Goal: Check status: Check status

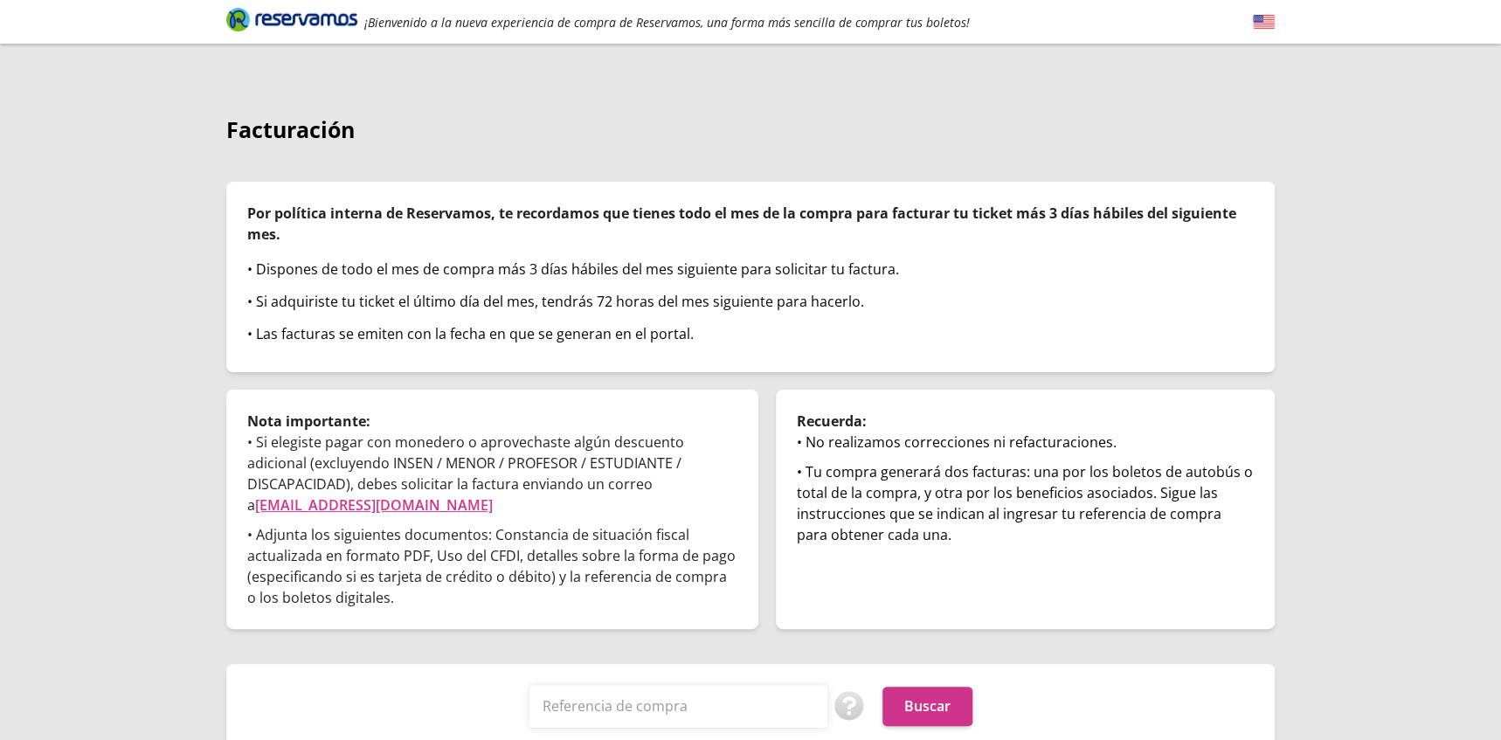
scroll to position [40, 0]
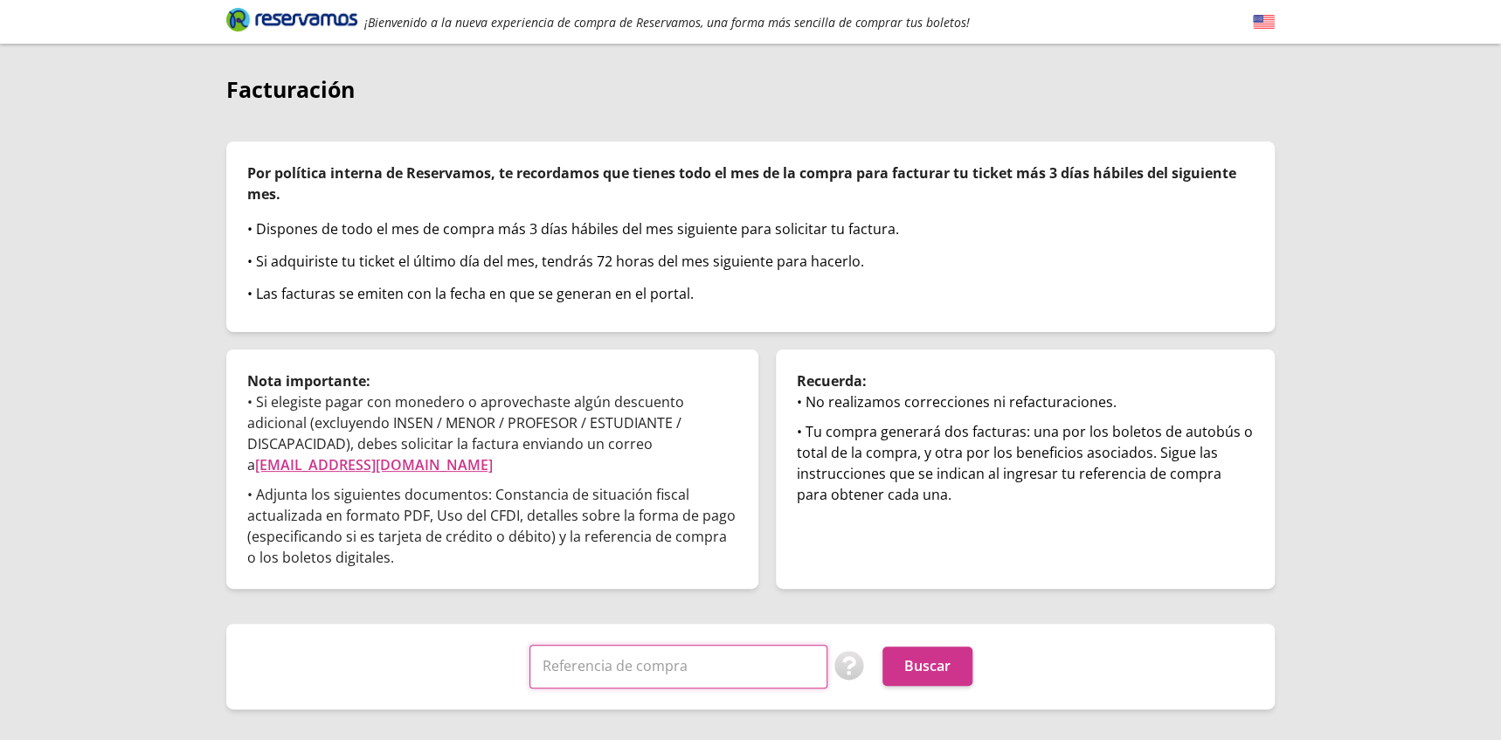
click at [695, 649] on input "Referencia de compra" at bounding box center [678, 667] width 298 height 44
click at [579, 652] on input "Referencia de compra" at bounding box center [678, 667] width 298 height 44
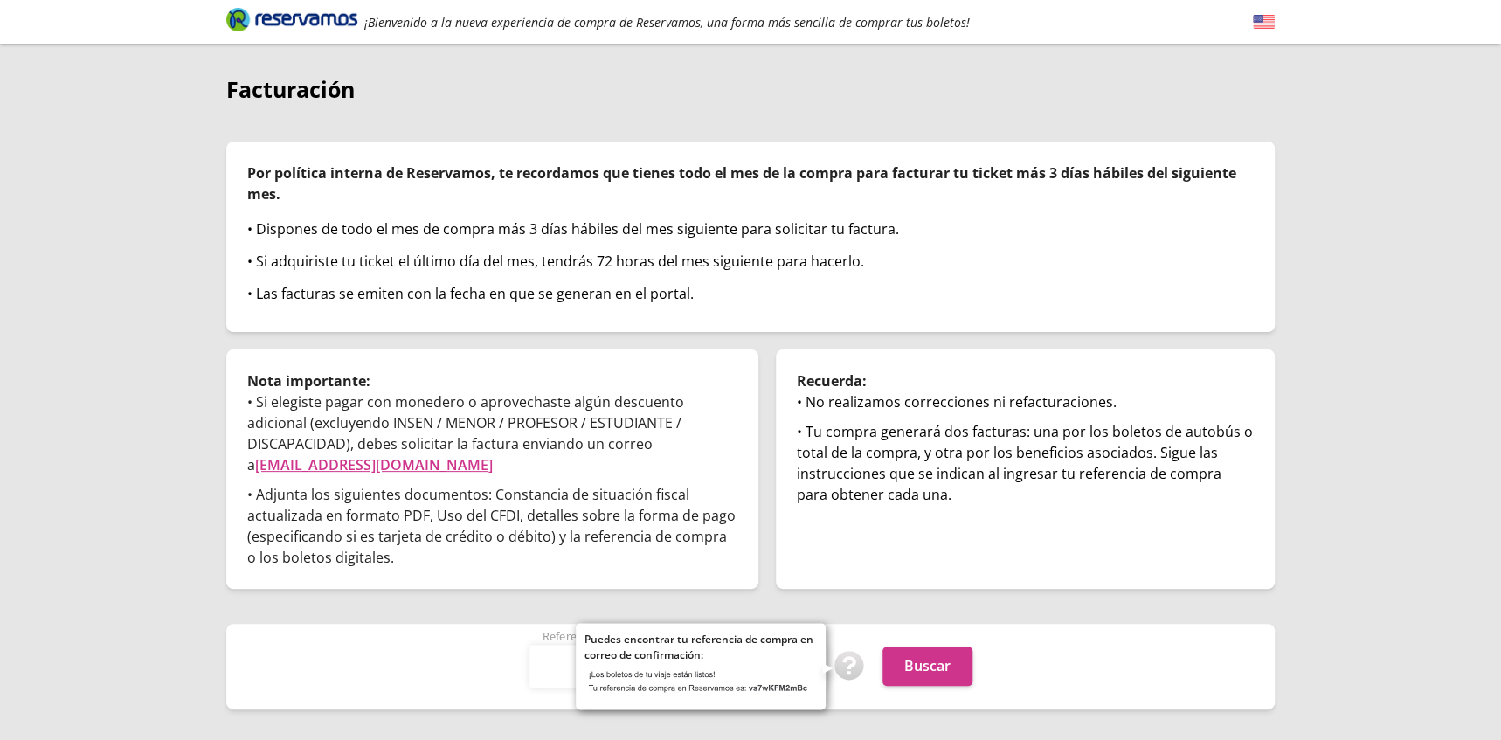
click at [841, 652] on img at bounding box center [849, 666] width 31 height 31
click at [773, 664] on img at bounding box center [700, 680] width 232 height 39
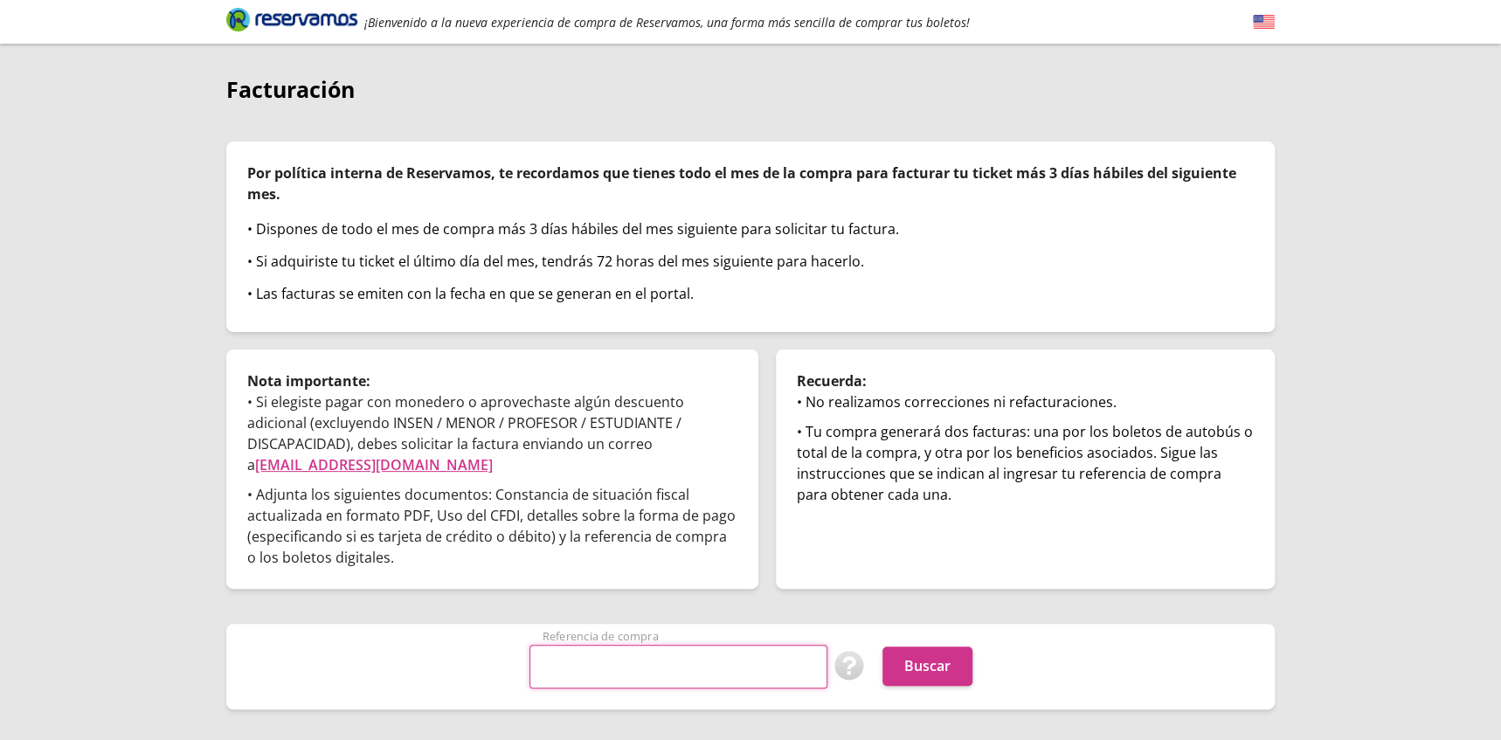
click at [662, 645] on input "Referencia de compra" at bounding box center [678, 667] width 298 height 44
paste input "vs7wKFM2mBc"
type input "vs7wKFM2mBc"
click at [907, 646] on button "Buscar" at bounding box center [927, 665] width 90 height 39
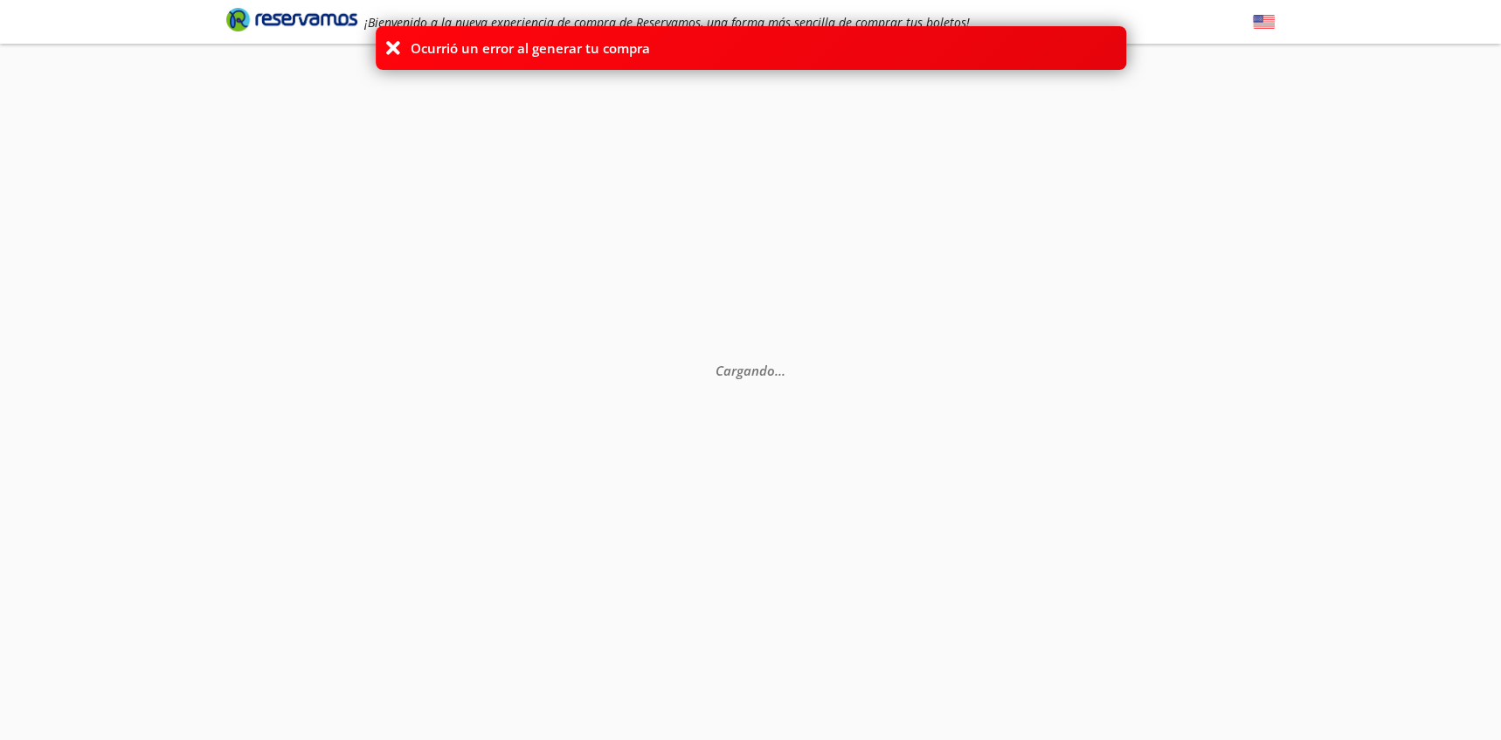
click at [389, 44] on icon at bounding box center [392, 47] width 17 height 17
click at [384, 44] on icon at bounding box center [392, 47] width 17 height 17
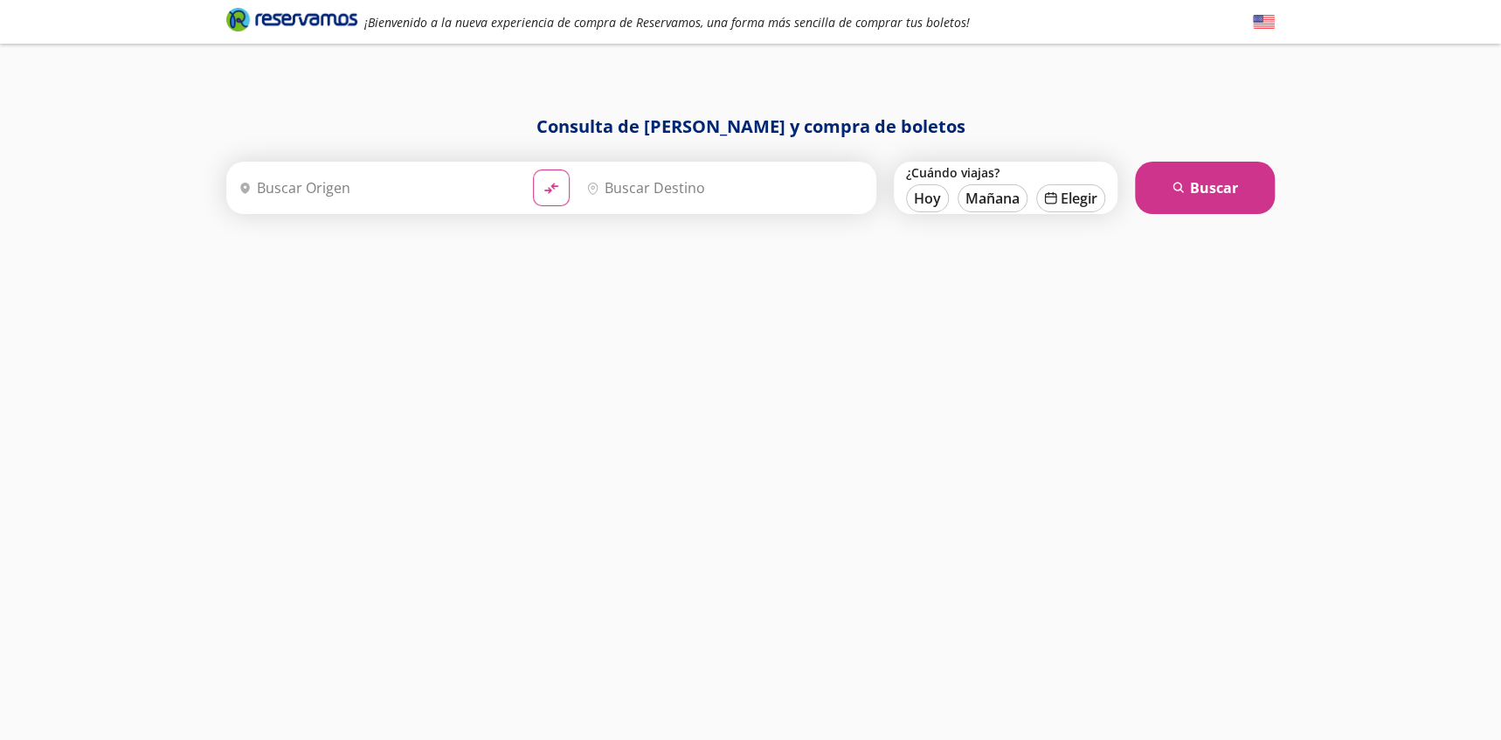
click at [400, 42] on div "¡Bienvenido a la nueva experiencia de compra de Reservamos, una forma más senci…" at bounding box center [751, 22] width 1066 height 44
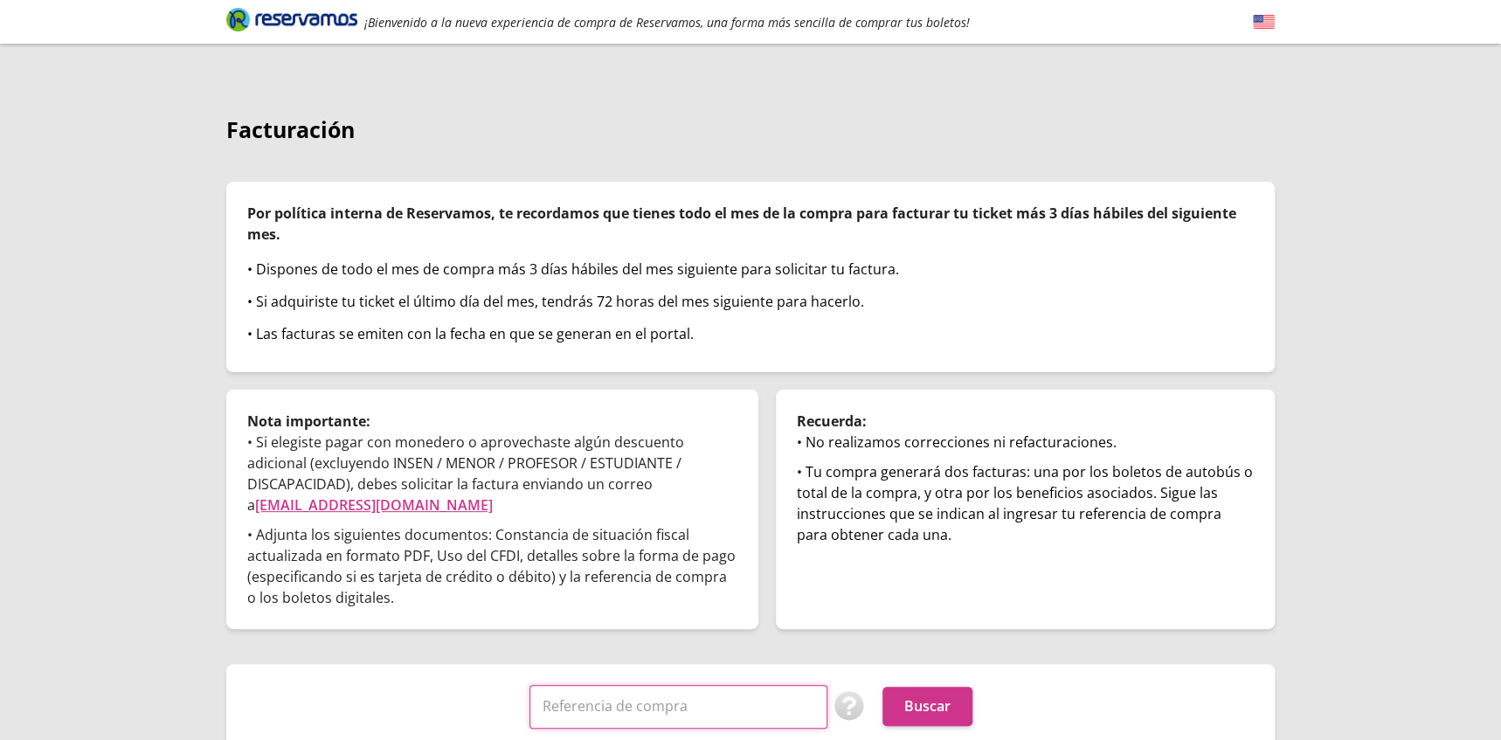
click at [709, 685] on input "Referencia de compra" at bounding box center [678, 707] width 298 height 44
click at [423, 664] on div "Referencia de compra Puedes encontrar tu referencia de compra en correo de conf…" at bounding box center [750, 707] width 1048 height 86
